Goal: Find specific page/section: Find specific page/section

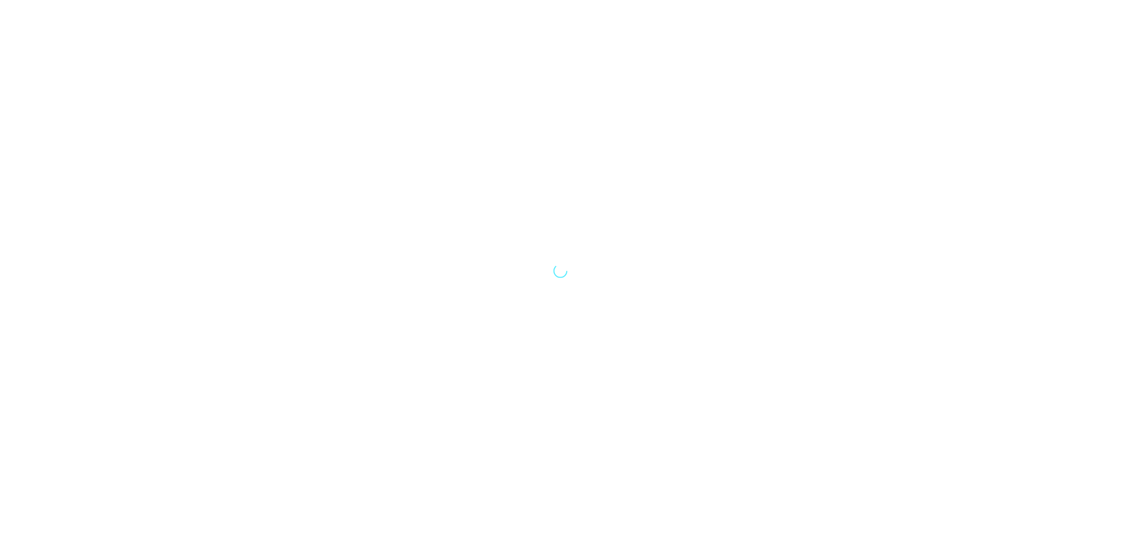
select select "Song"
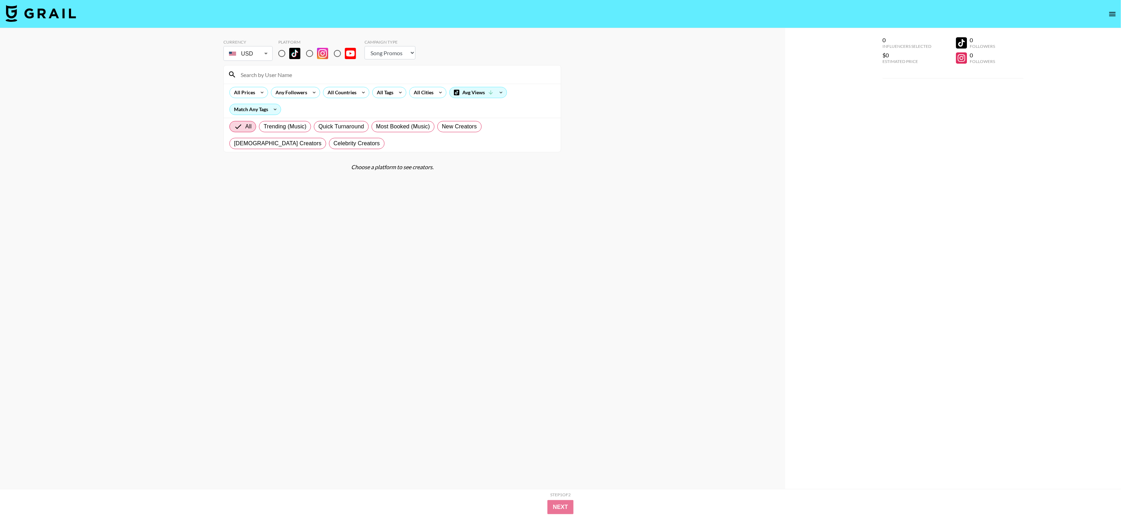
click at [284, 53] on input "radio" at bounding box center [282, 53] width 15 height 15
radio input "true"
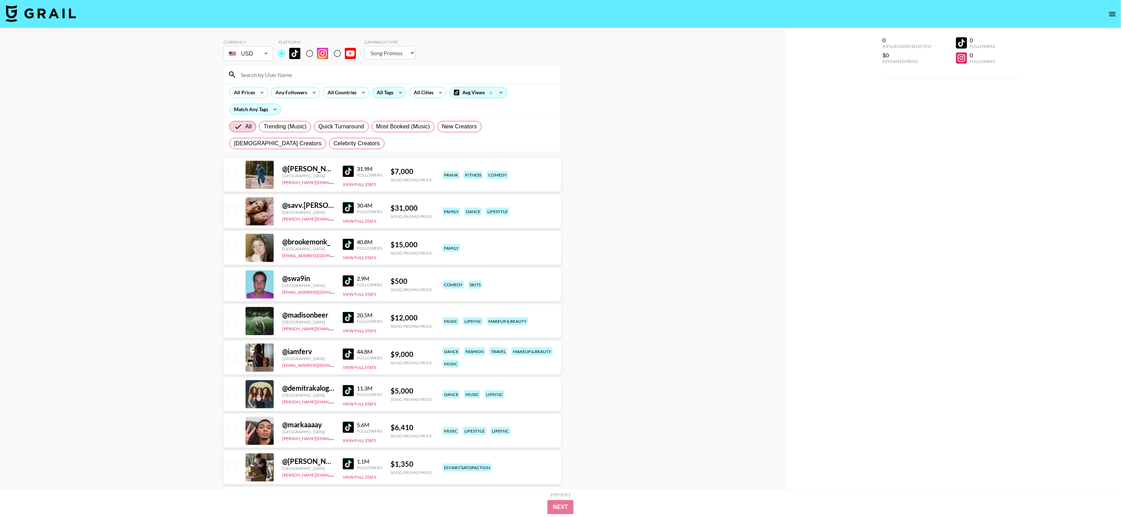
click at [394, 93] on div "All Tags" at bounding box center [384, 92] width 22 height 11
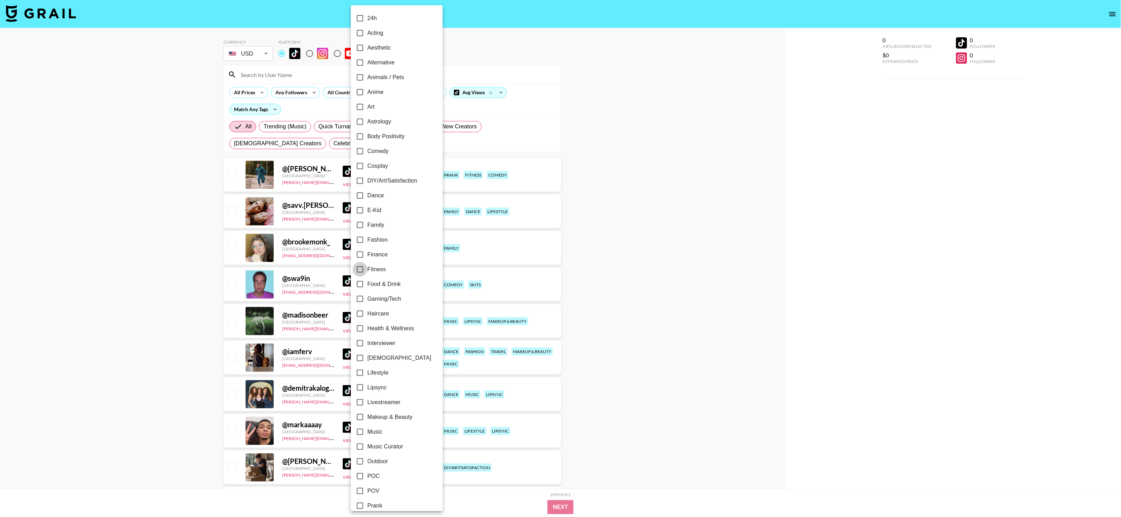
click at [359, 271] on input "Fitness" at bounding box center [360, 269] width 15 height 15
checkbox input "true"
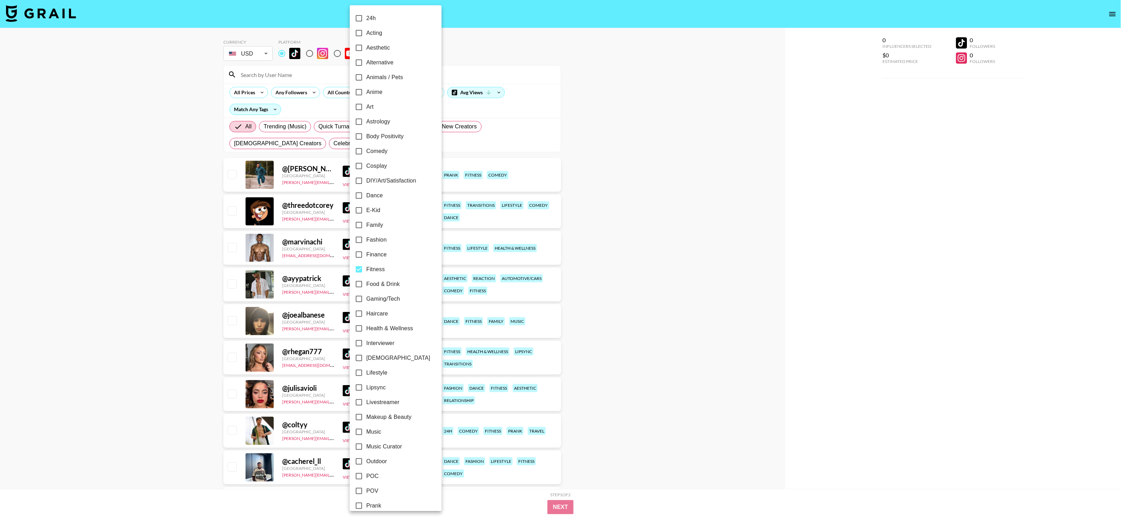
click at [88, 203] on div at bounding box center [560, 258] width 1121 height 517
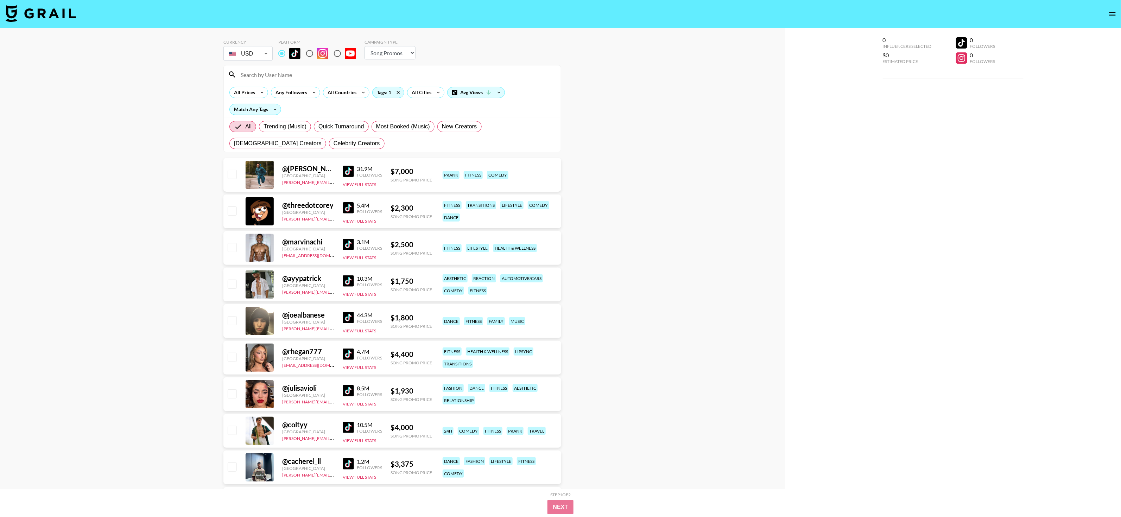
click at [408, 52] on select "Choose Type... Song Promos Brand Promos" at bounding box center [390, 52] width 51 height 13
click at [312, 55] on input "radio" at bounding box center [309, 53] width 15 height 15
radio input "true"
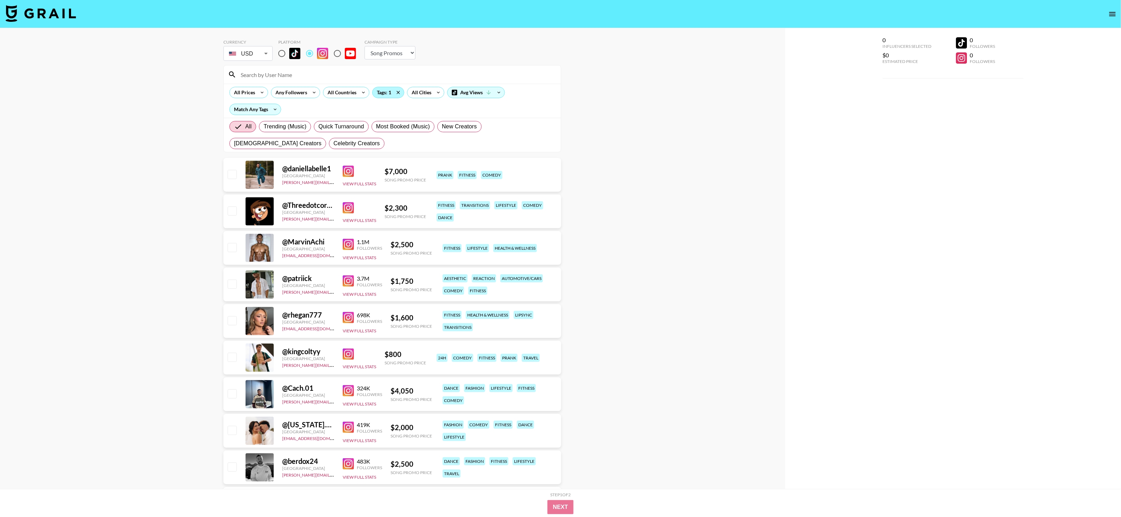
click at [388, 93] on div "Tags: 1" at bounding box center [388, 92] width 31 height 11
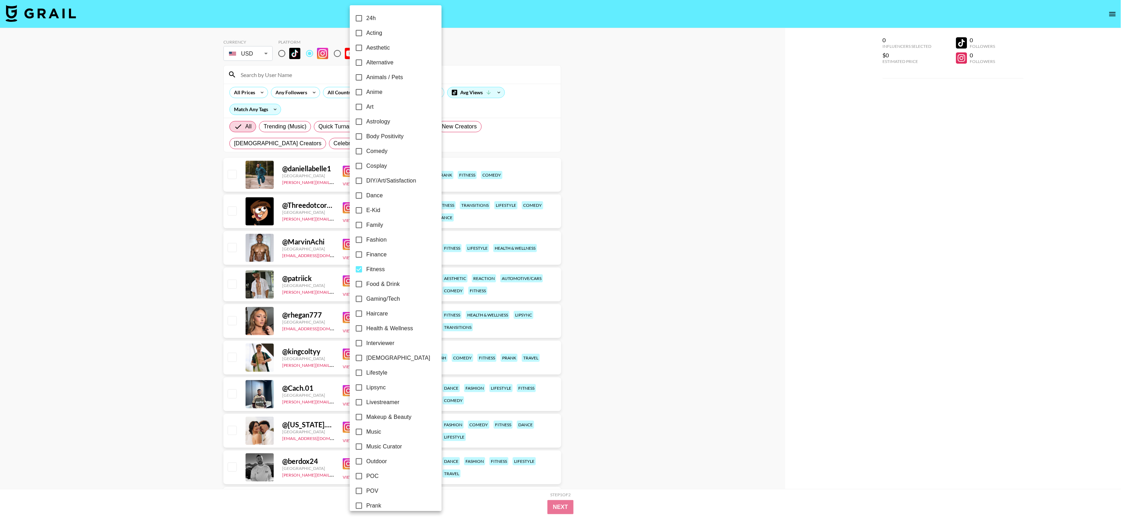
scroll to position [155, 0]
click at [357, 174] on input "Health & Wellness" at bounding box center [359, 173] width 15 height 15
checkbox input "true"
click at [170, 187] on div at bounding box center [560, 258] width 1121 height 517
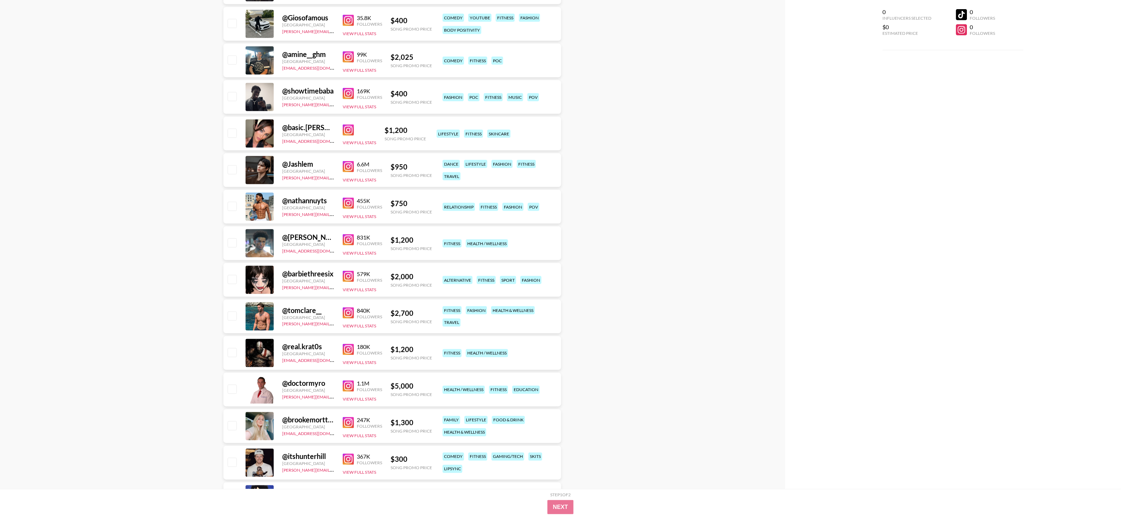
scroll to position [0, 0]
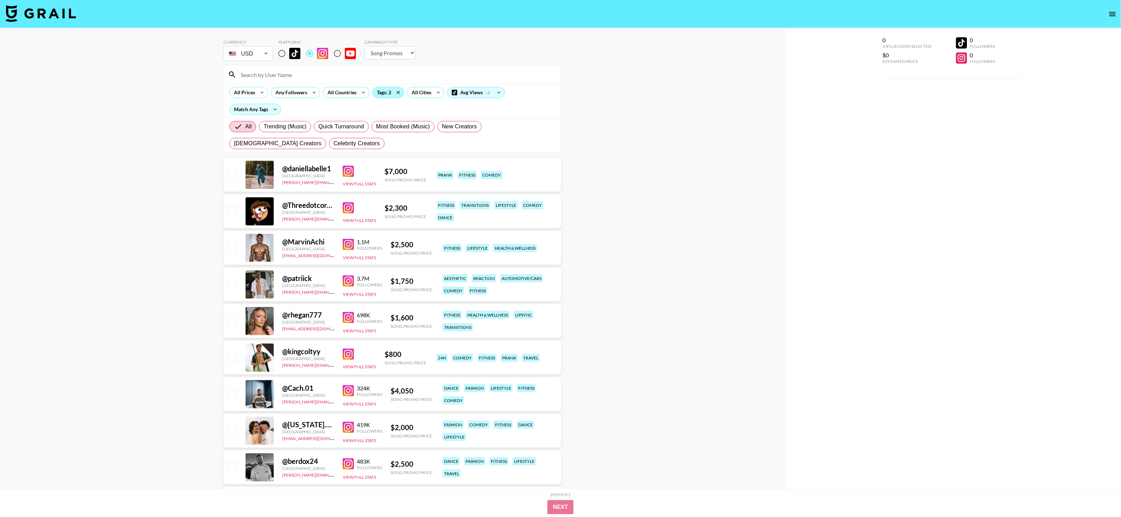
click at [386, 93] on div "Tags: 2" at bounding box center [388, 92] width 31 height 11
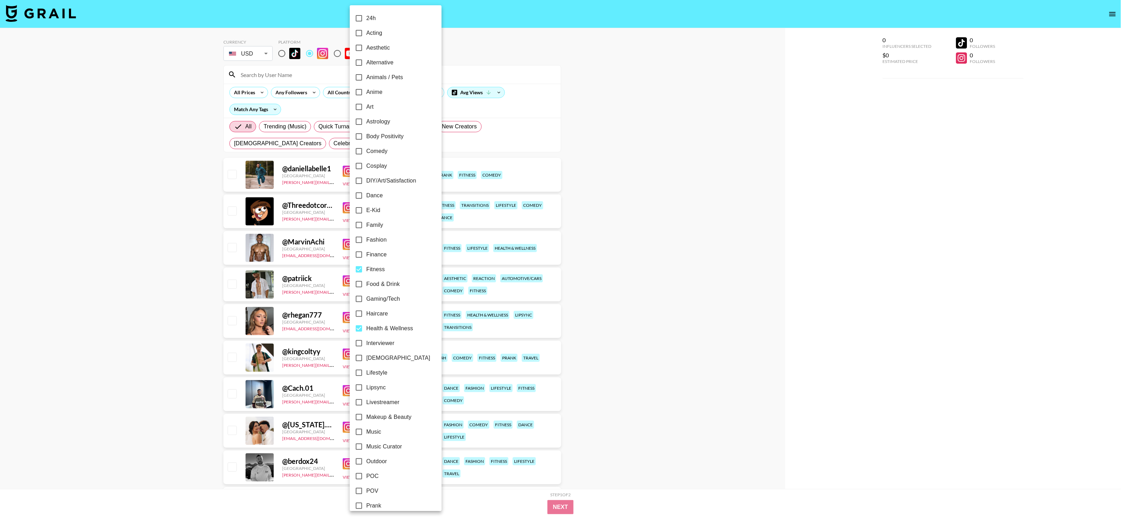
click at [639, 219] on div at bounding box center [560, 258] width 1121 height 517
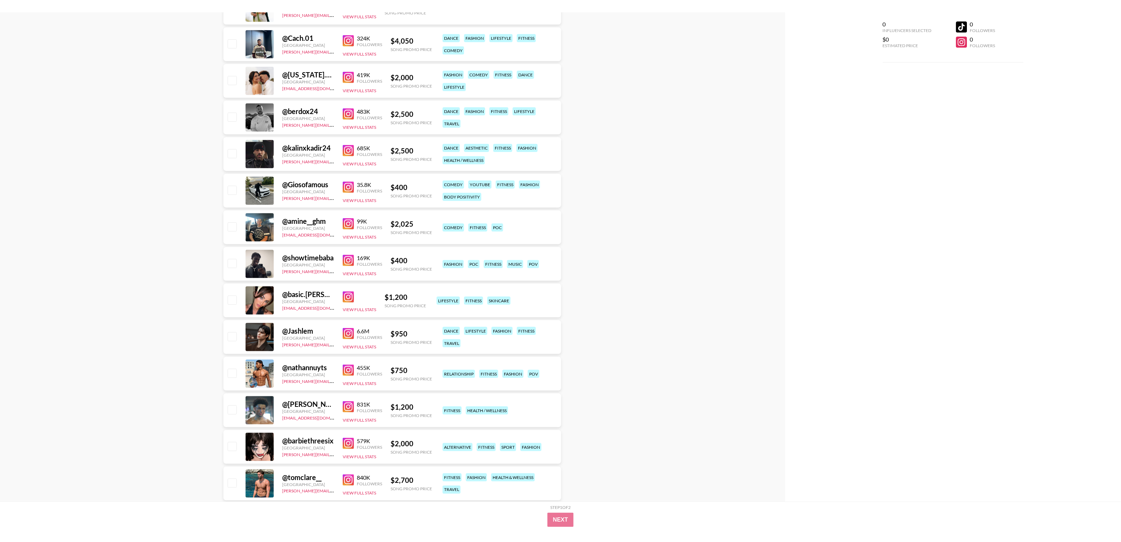
scroll to position [378, 0]
